Goal: Task Accomplishment & Management: Manage account settings

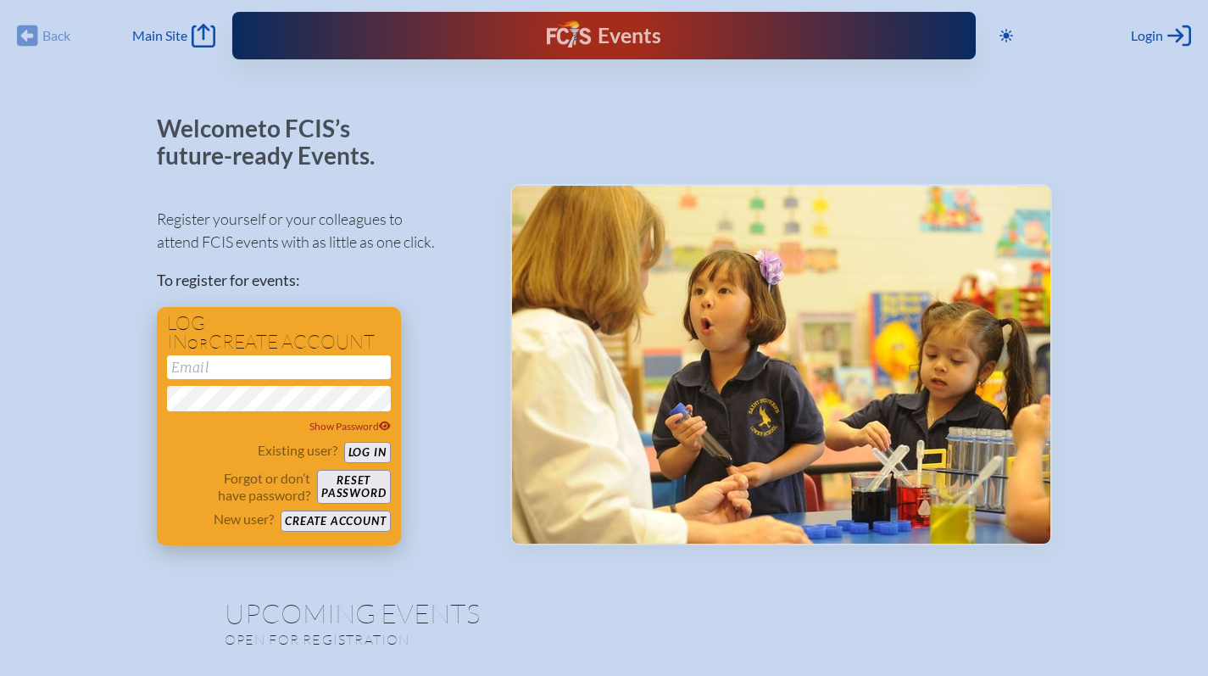
type input "[EMAIL_ADDRESS][DOMAIN_NAME]"
click at [361, 445] on button "Log in" at bounding box center [367, 452] width 47 height 21
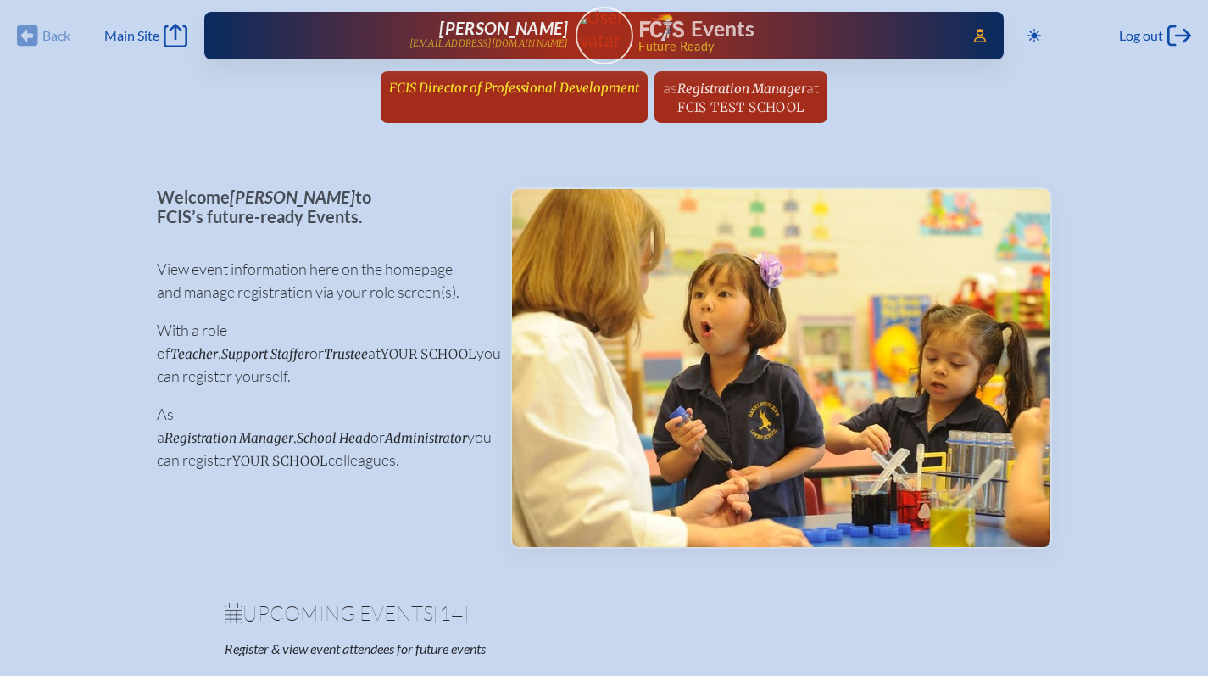
click at [533, 87] on span "FCIS Director of Professional Development" at bounding box center [514, 88] width 250 height 16
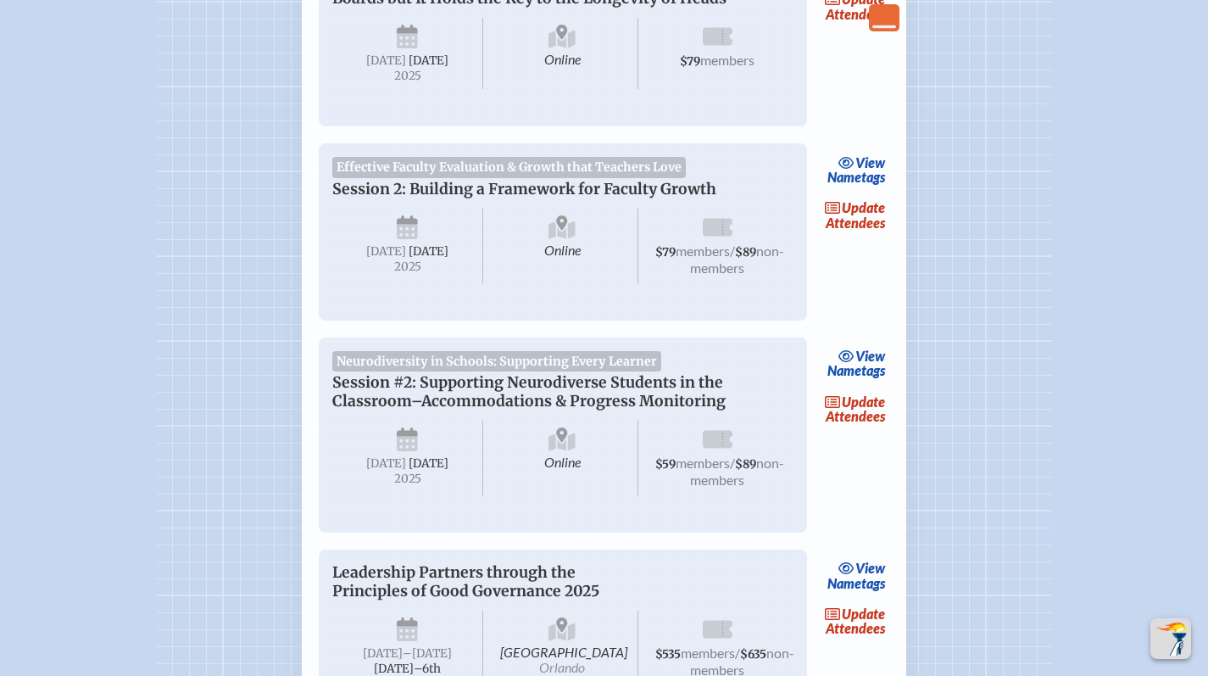
scroll to position [657, 0]
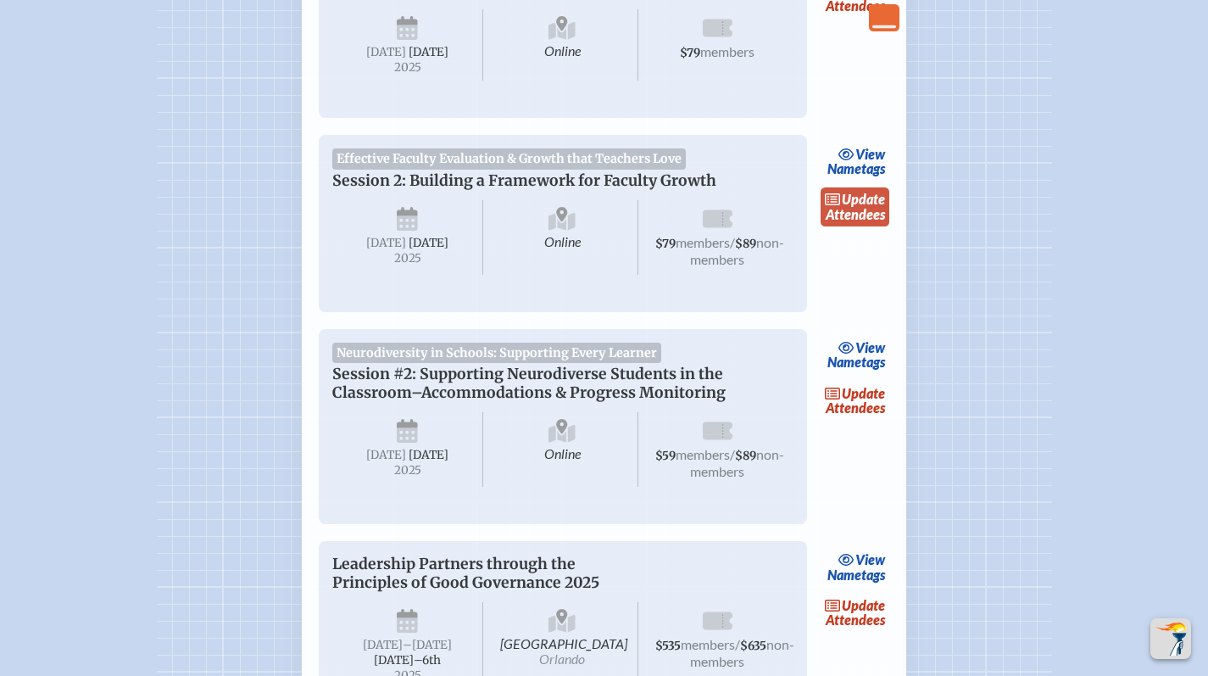
click at [846, 226] on link "update Attendees" at bounding box center [856, 206] width 70 height 39
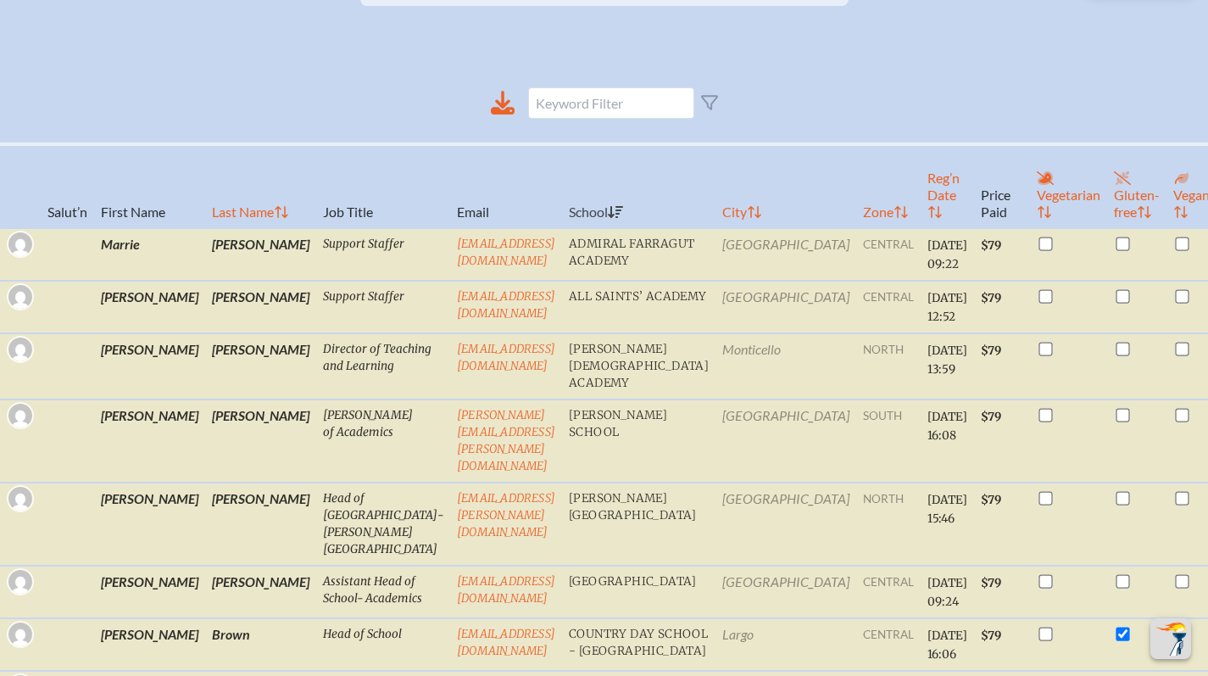
scroll to position [472, 0]
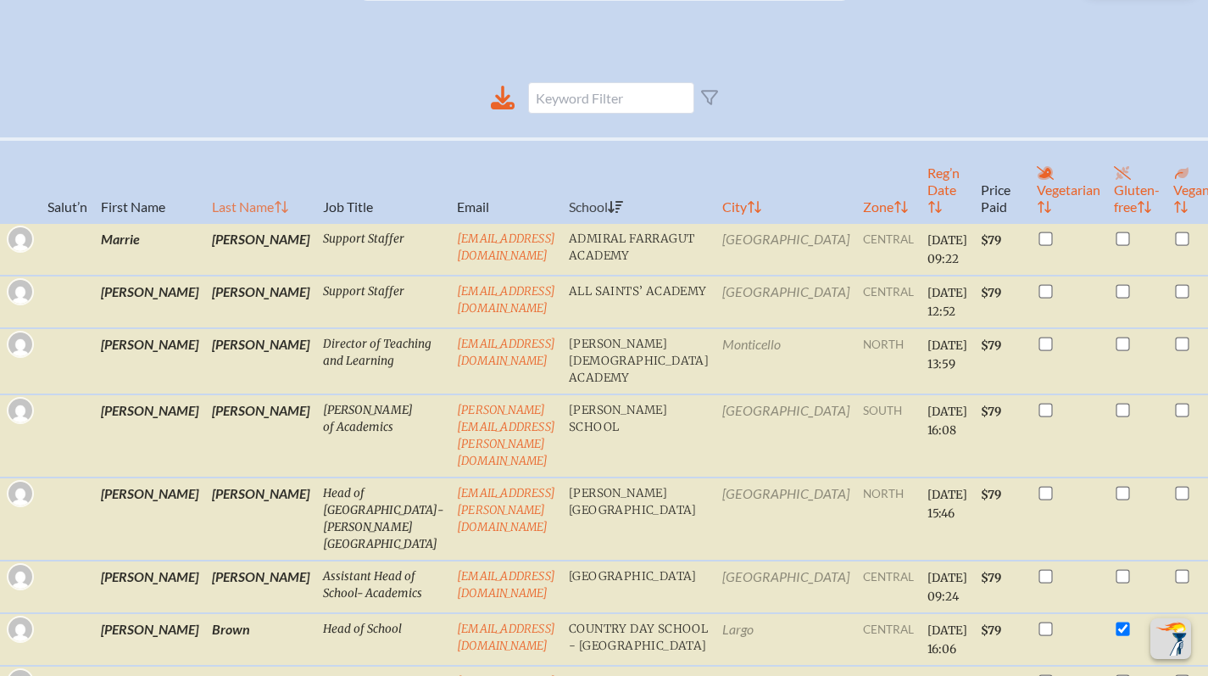
click at [205, 210] on th "Last Name" at bounding box center [260, 181] width 111 height 84
checkbox input "true"
checkbox input "false"
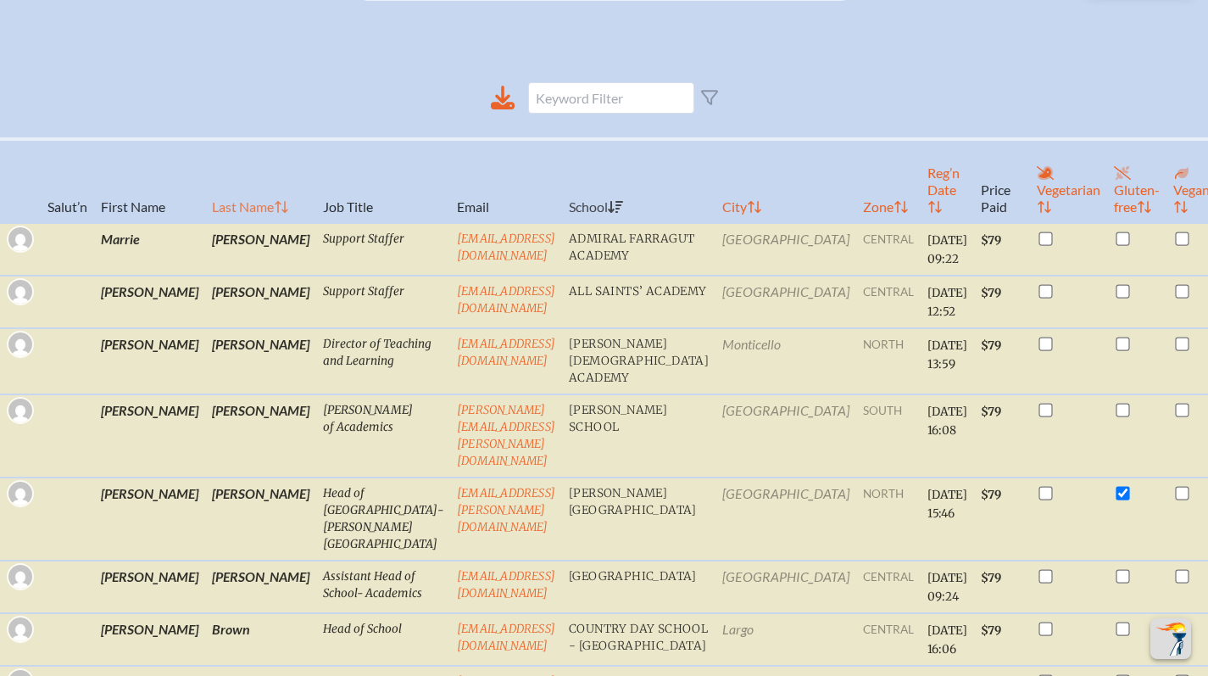
checkbox input "false"
checkbox input "true"
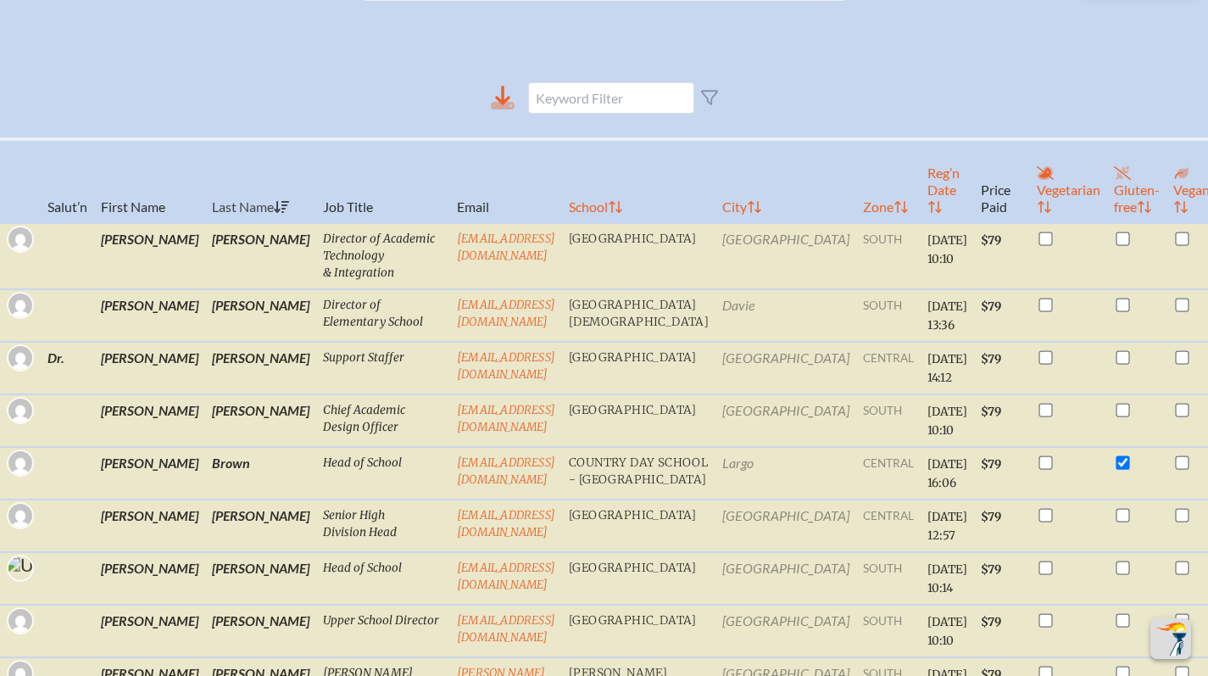
click at [508, 109] on icon at bounding box center [503, 106] width 24 height 8
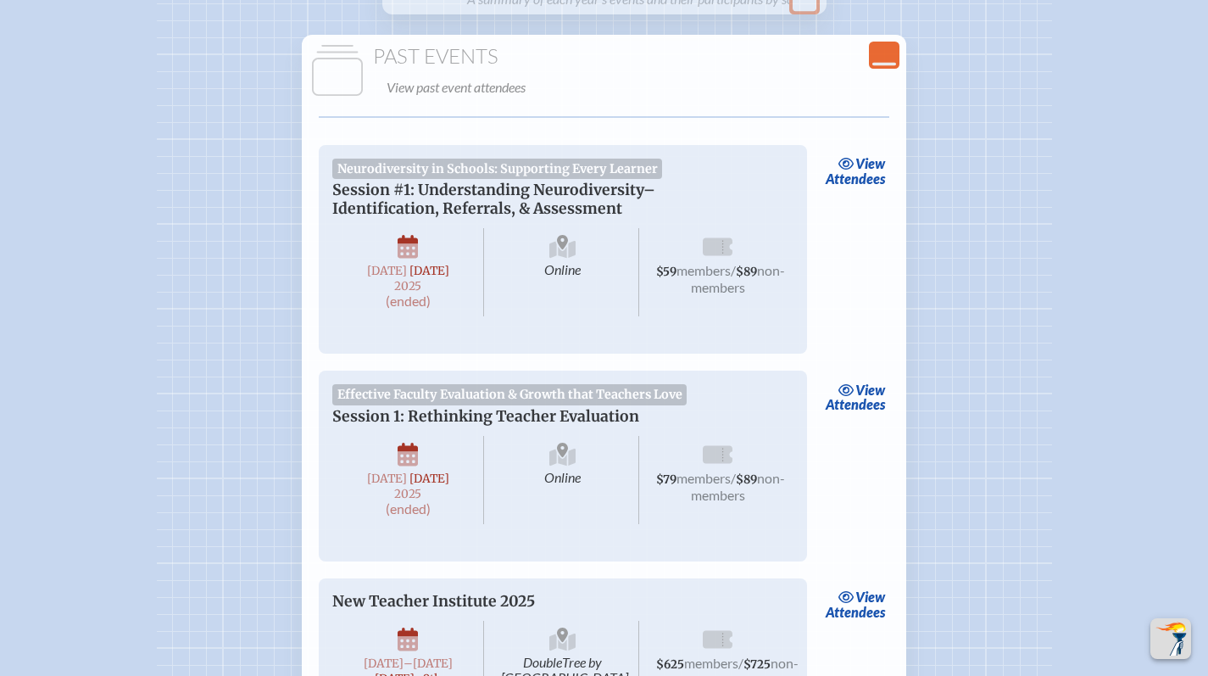
scroll to position [3857, 0]
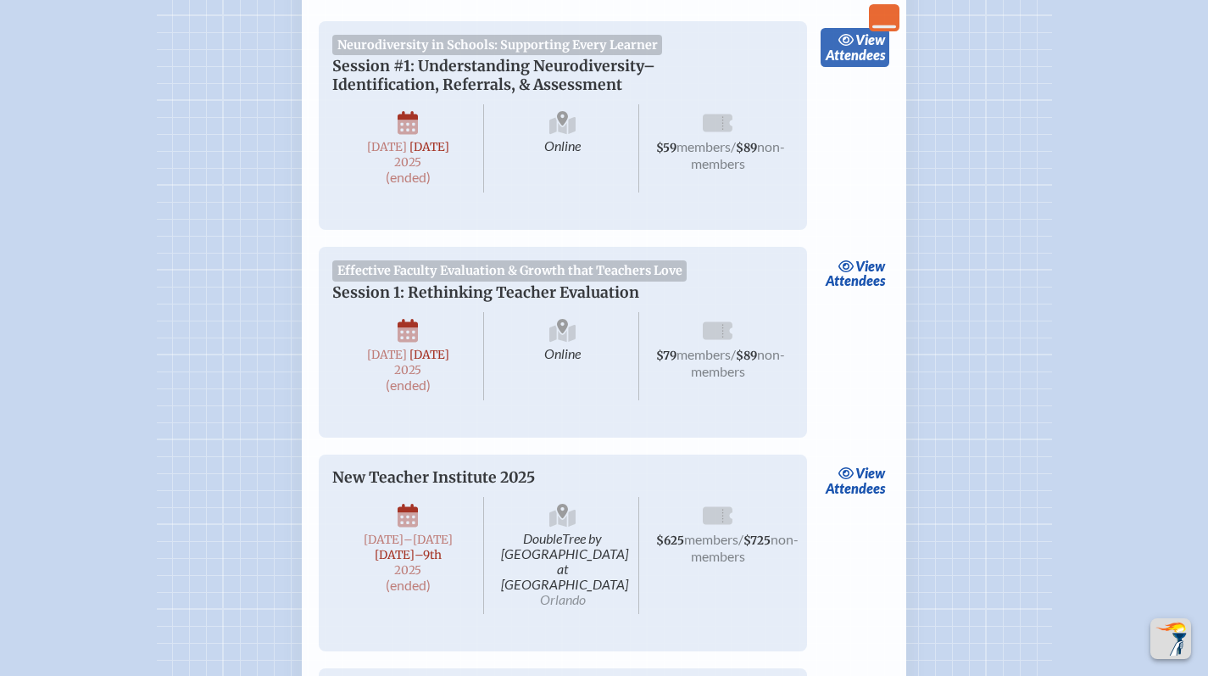
click at [845, 67] on link "view Attendees" at bounding box center [855, 47] width 69 height 39
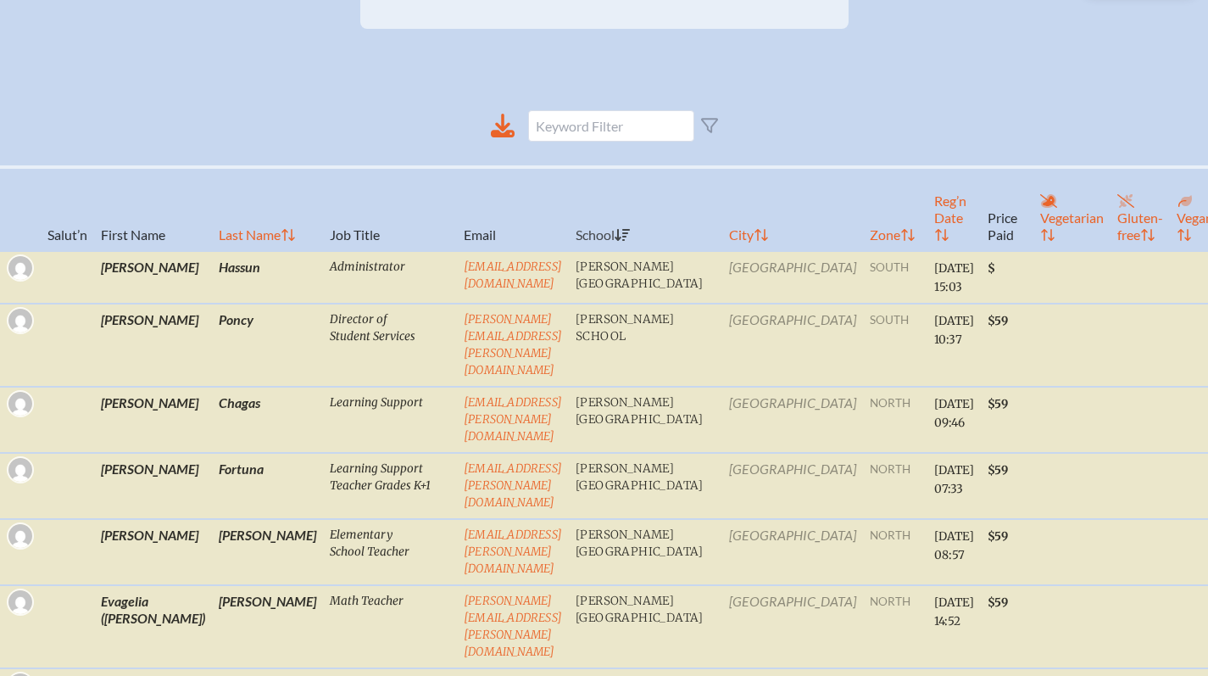
scroll to position [476, 0]
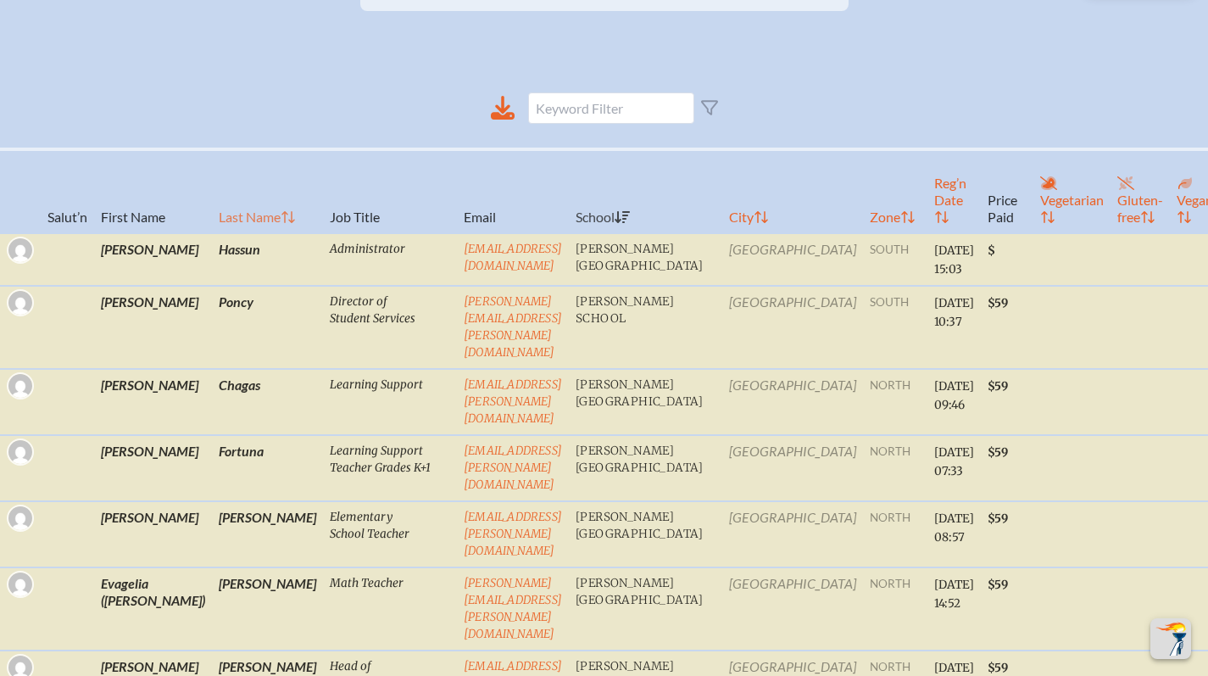
click at [212, 231] on th "Last Name" at bounding box center [267, 191] width 111 height 84
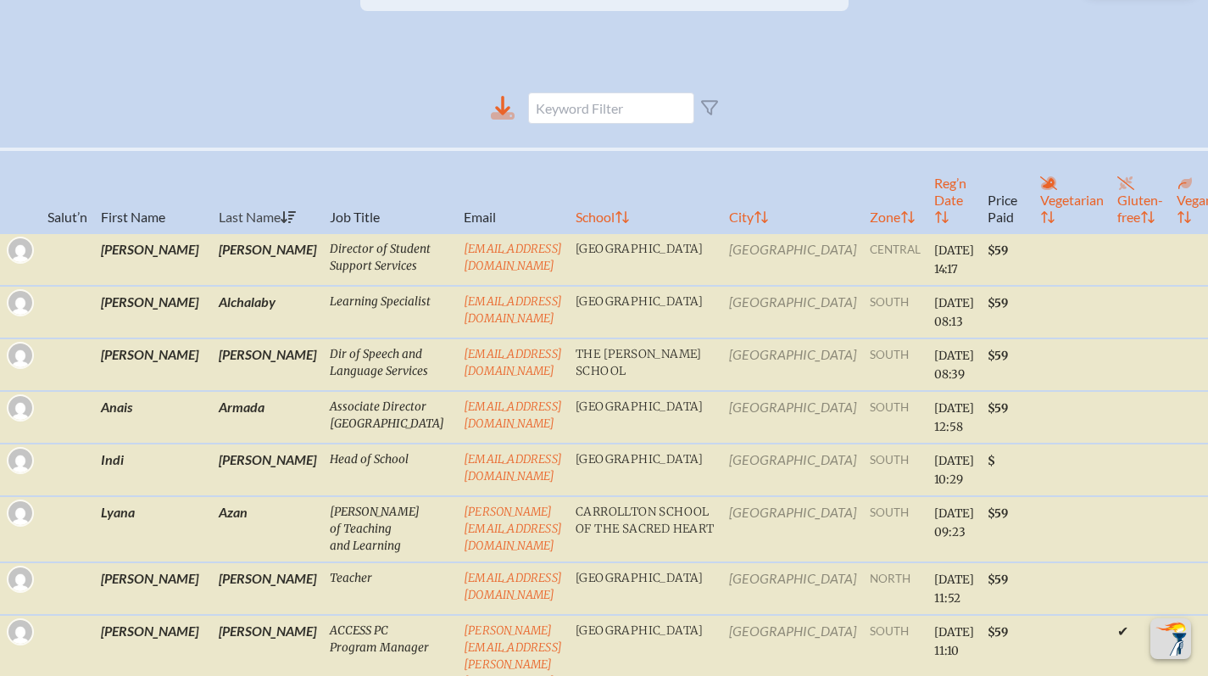
click at [495, 120] on icon at bounding box center [503, 108] width 24 height 24
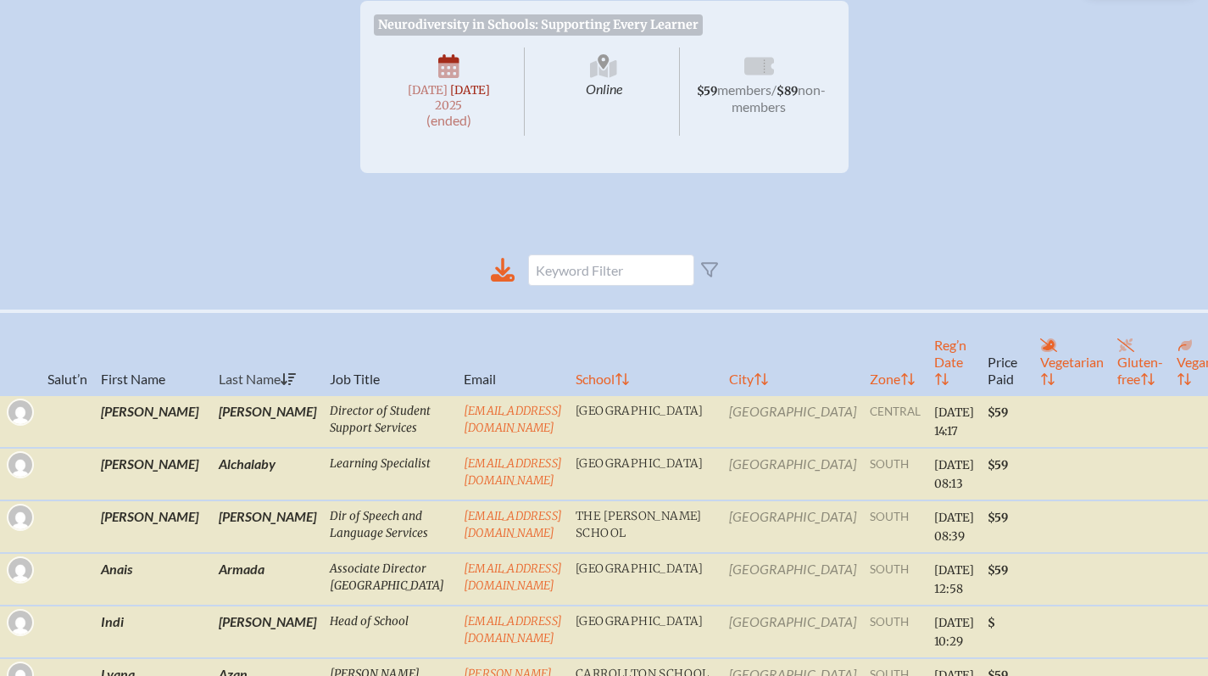
scroll to position [0, 0]
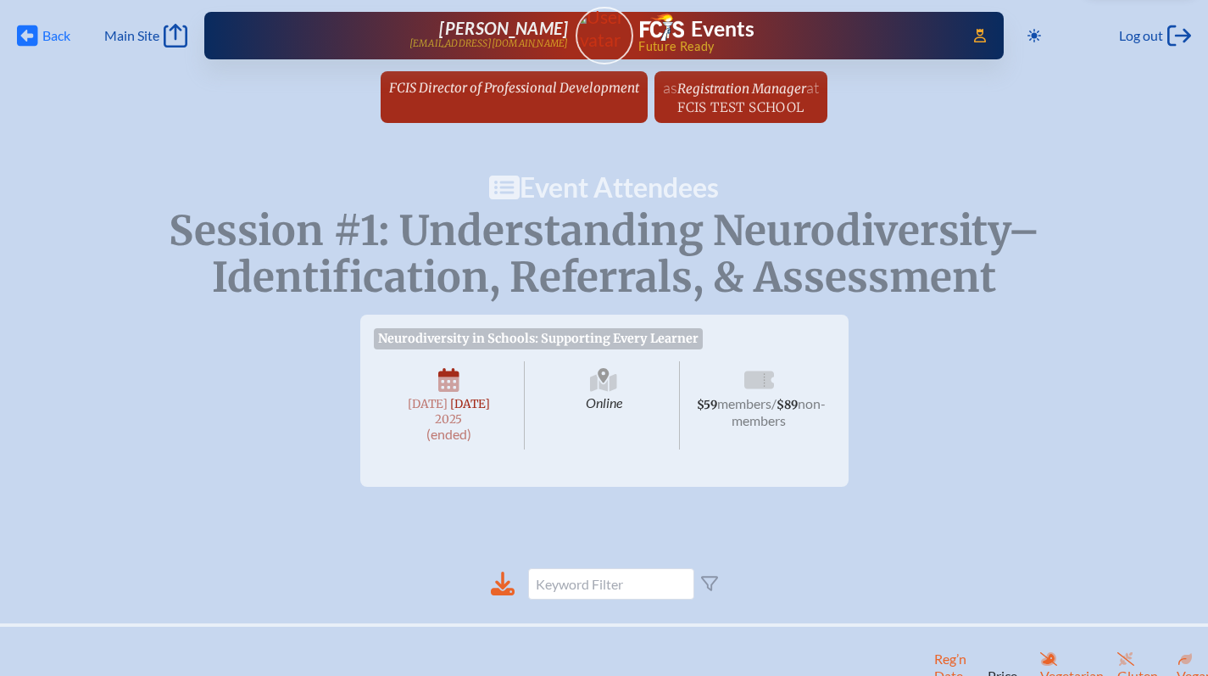
click at [47, 33] on span "Back" at bounding box center [56, 35] width 28 height 17
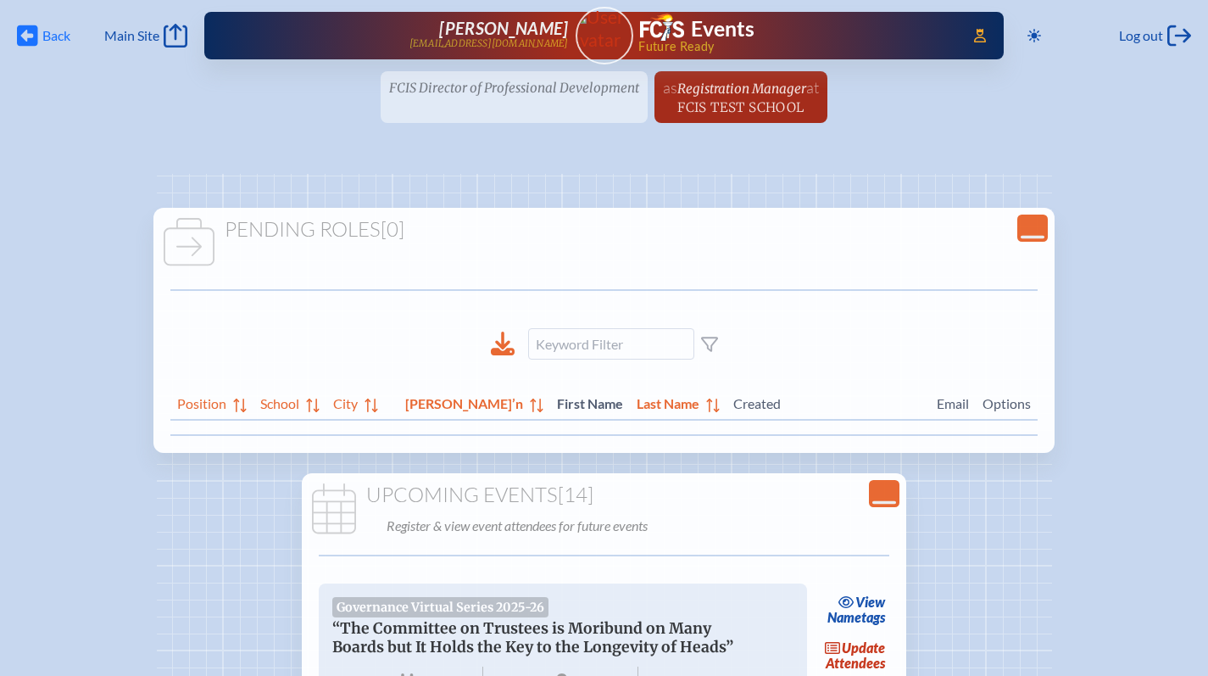
scroll to position [3906, 0]
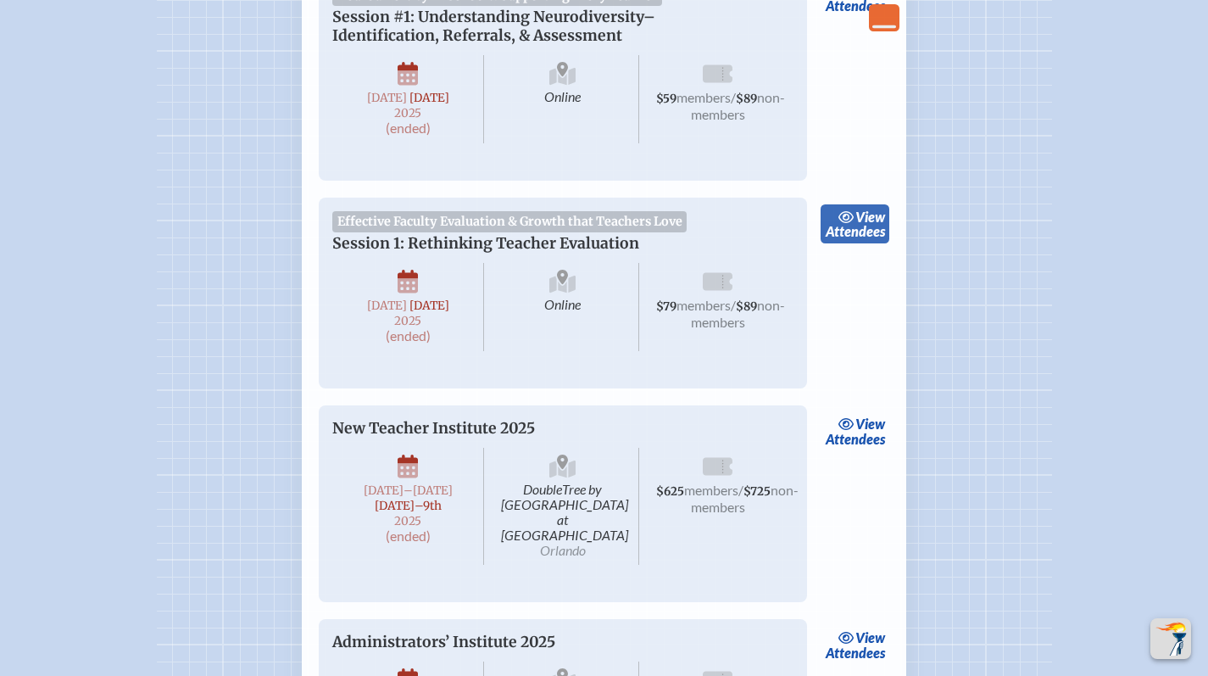
click at [853, 224] on icon at bounding box center [847, 217] width 17 height 14
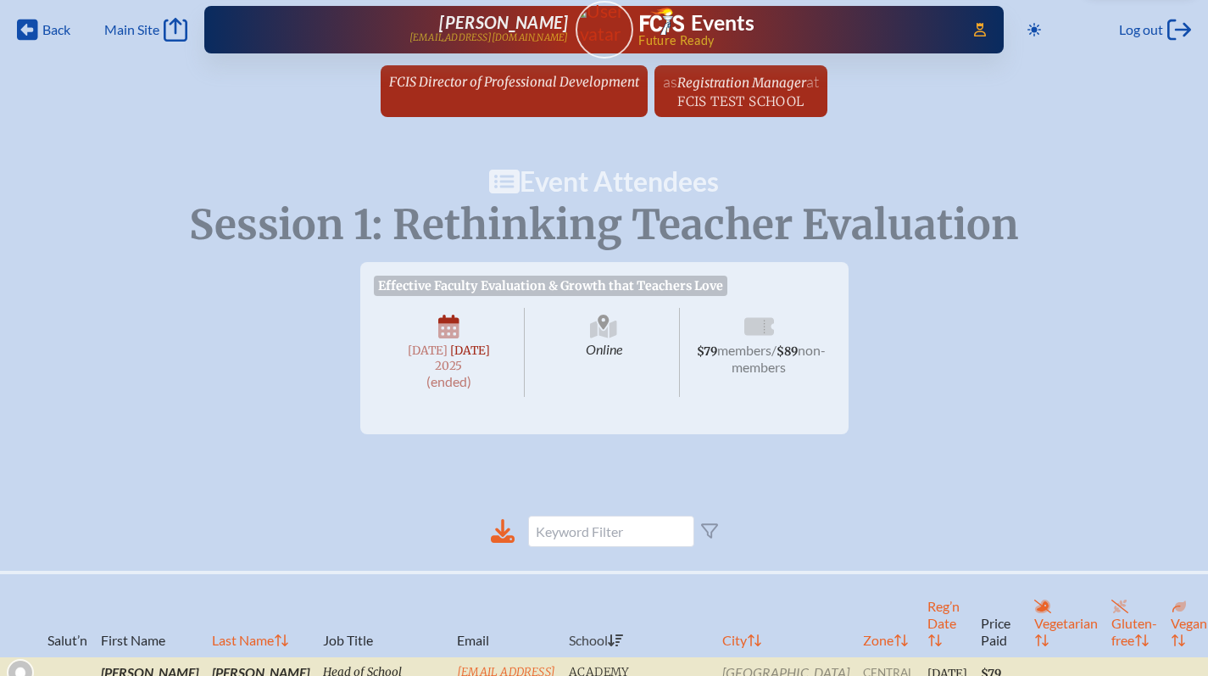
scroll to position [286, 0]
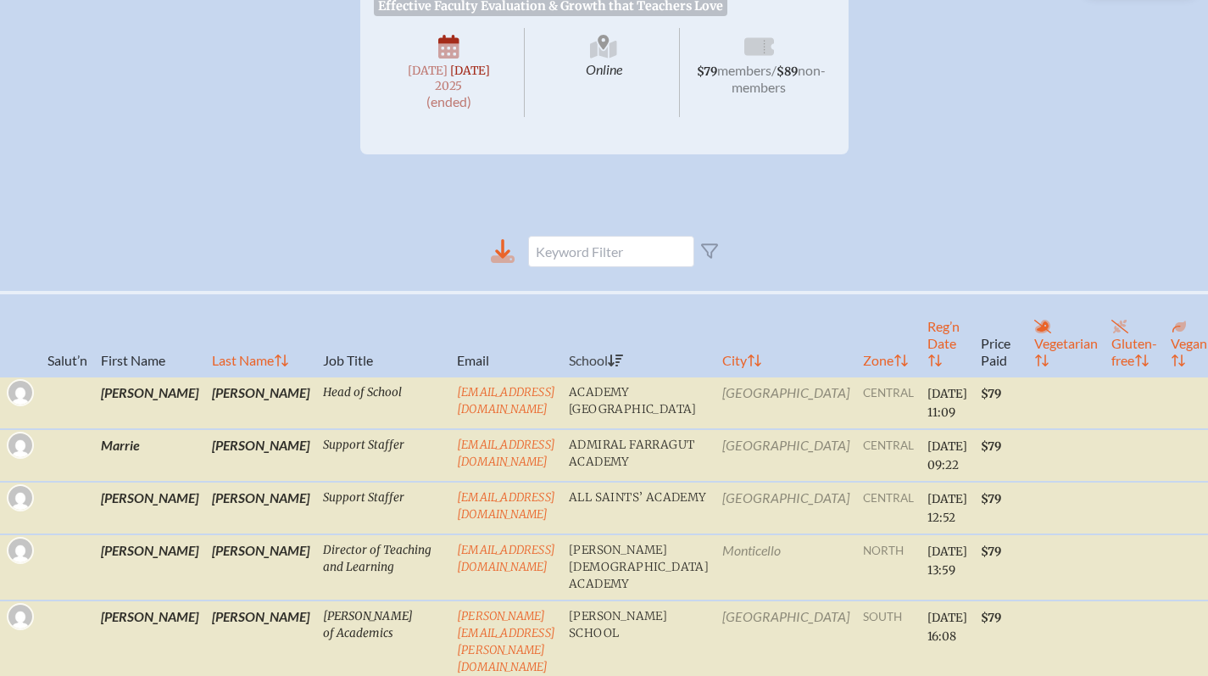
click at [502, 263] on icon at bounding box center [503, 251] width 24 height 24
